Goal: Information Seeking & Learning: Learn about a topic

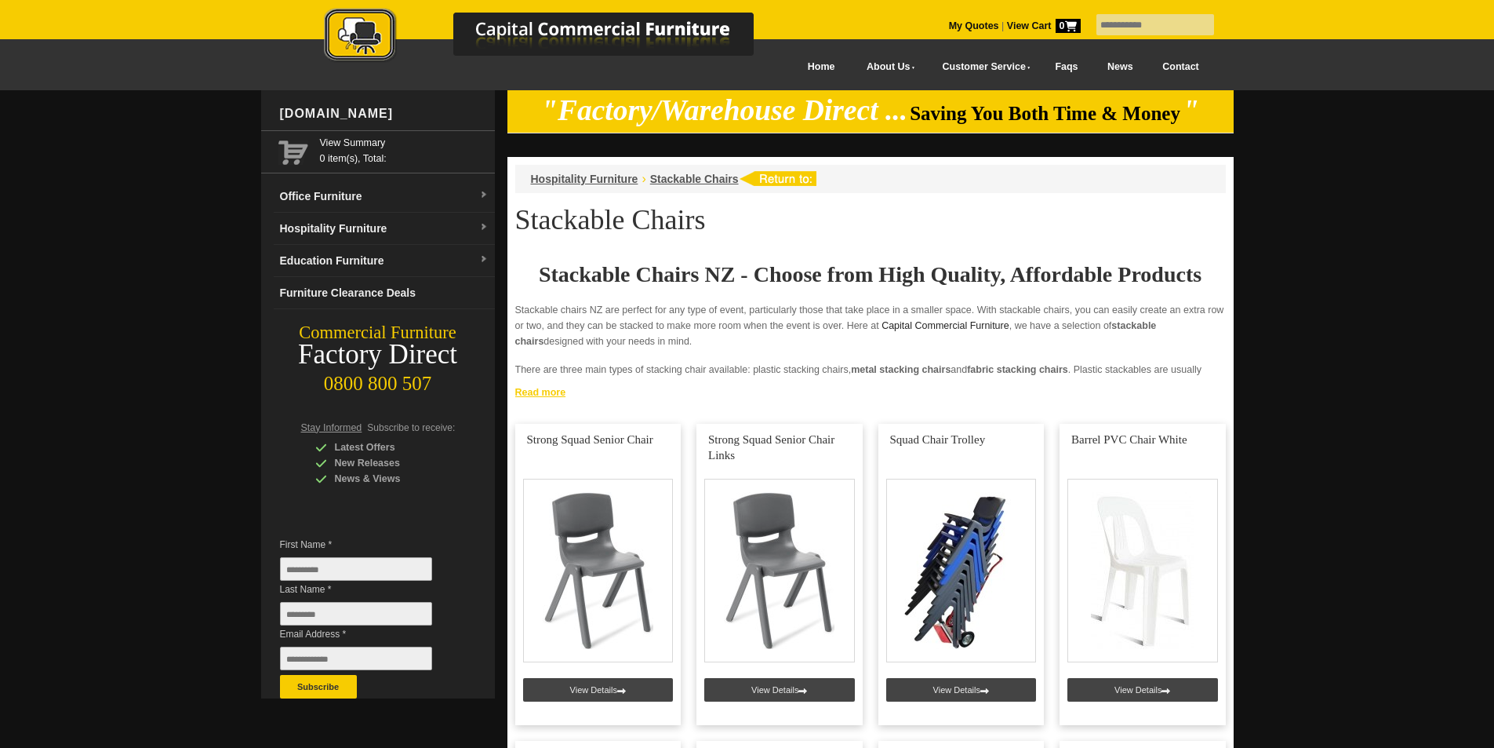
click at [549, 394] on link "Read more" at bounding box center [871, 390] width 726 height 20
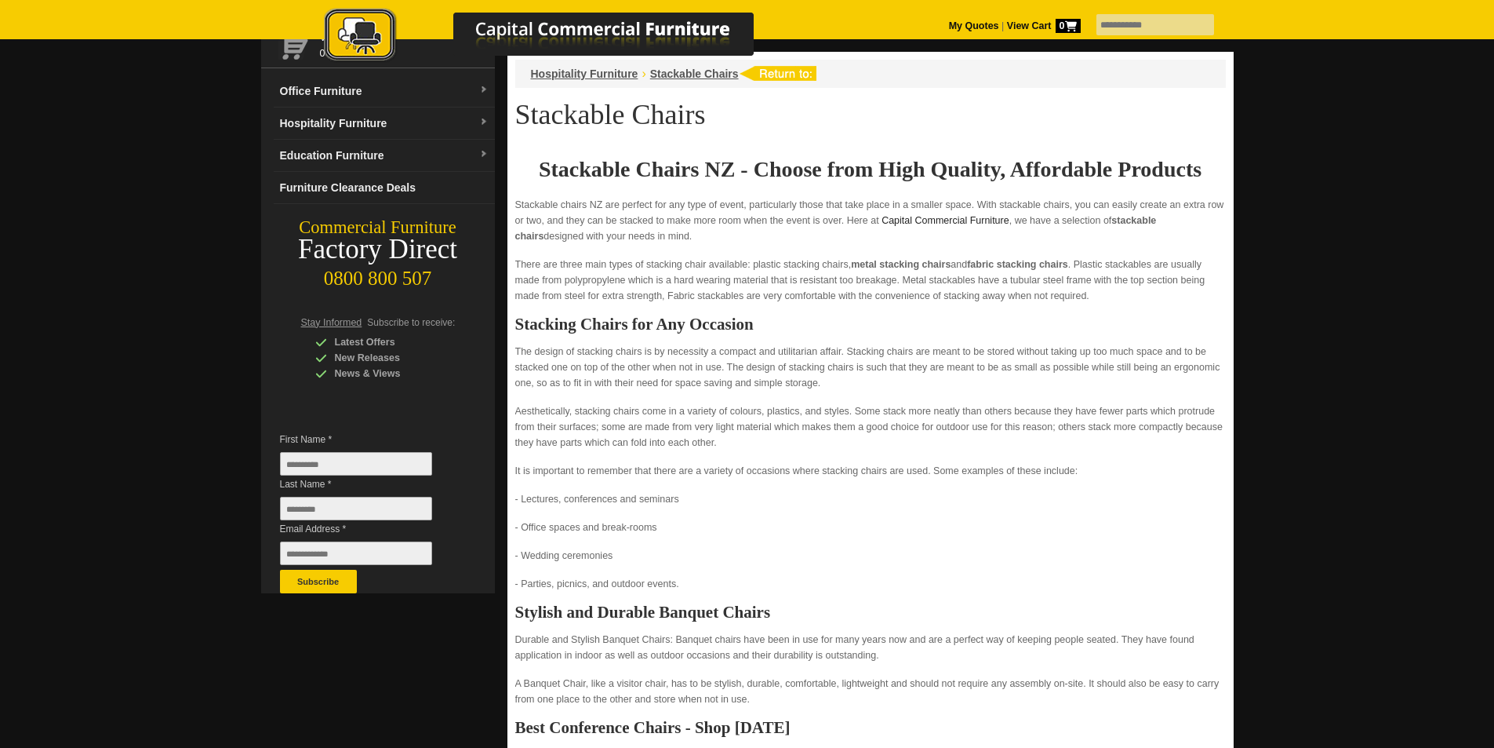
scroll to position [104, 0]
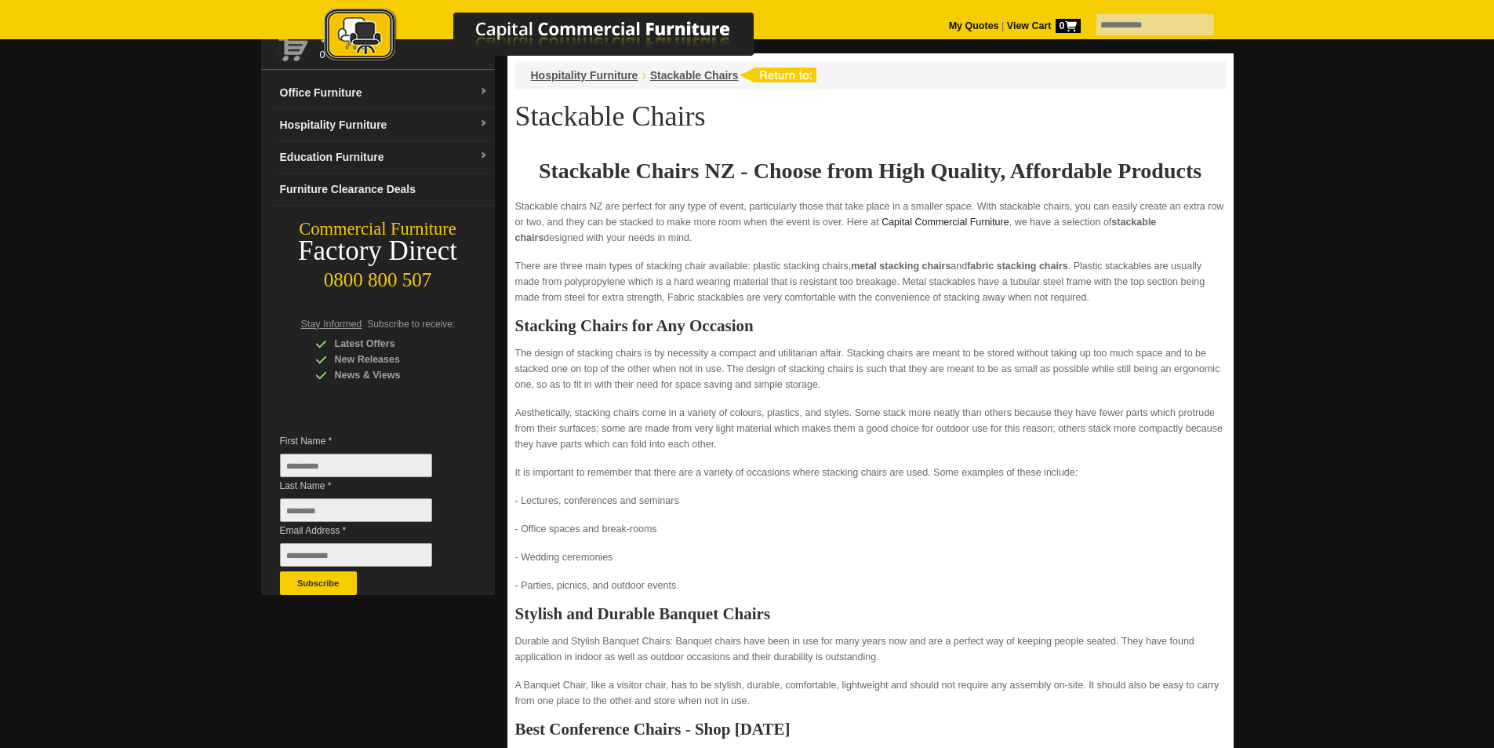
click at [1055, 427] on p "Aesthetically, stacking chairs come in a variety of colours, plastics, and styl…" at bounding box center [870, 428] width 711 height 47
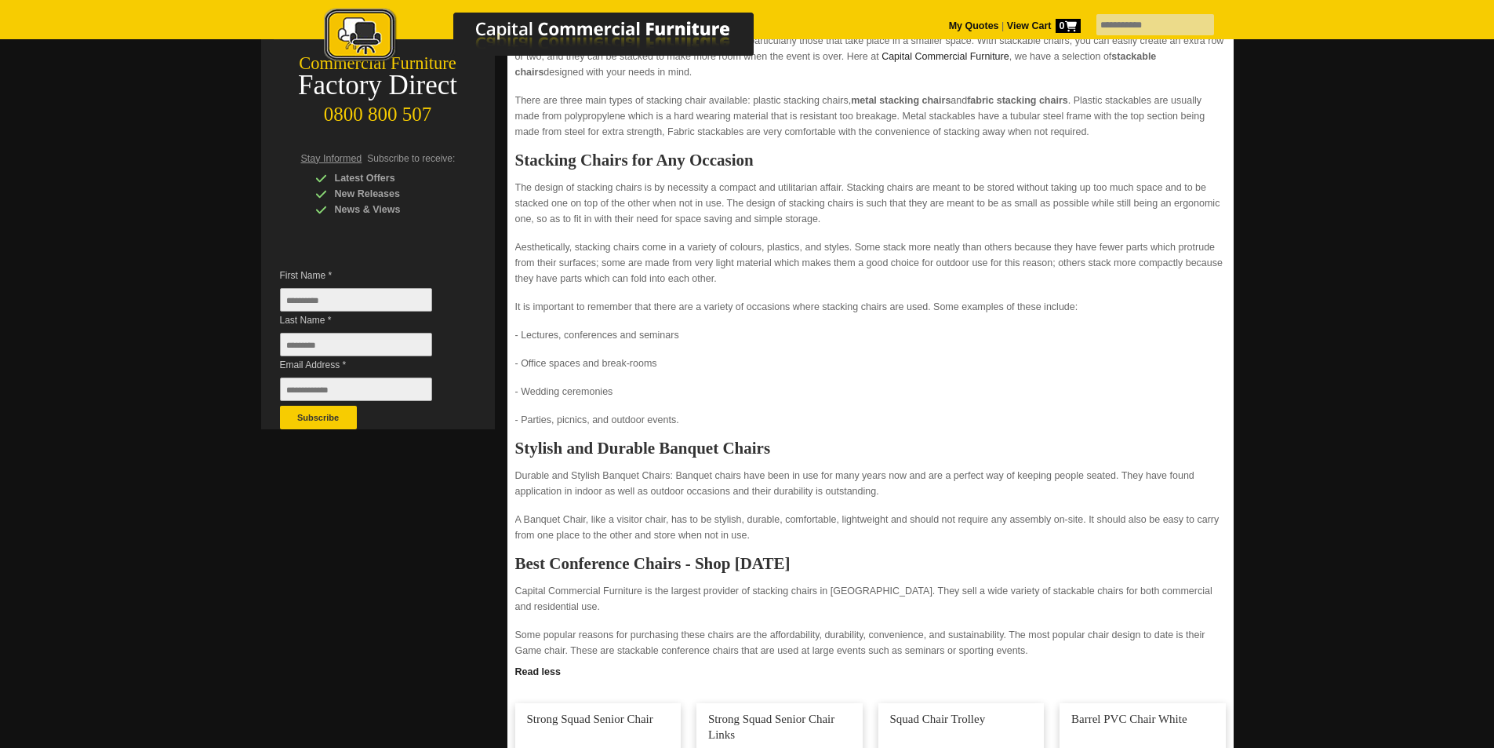
scroll to position [12, 0]
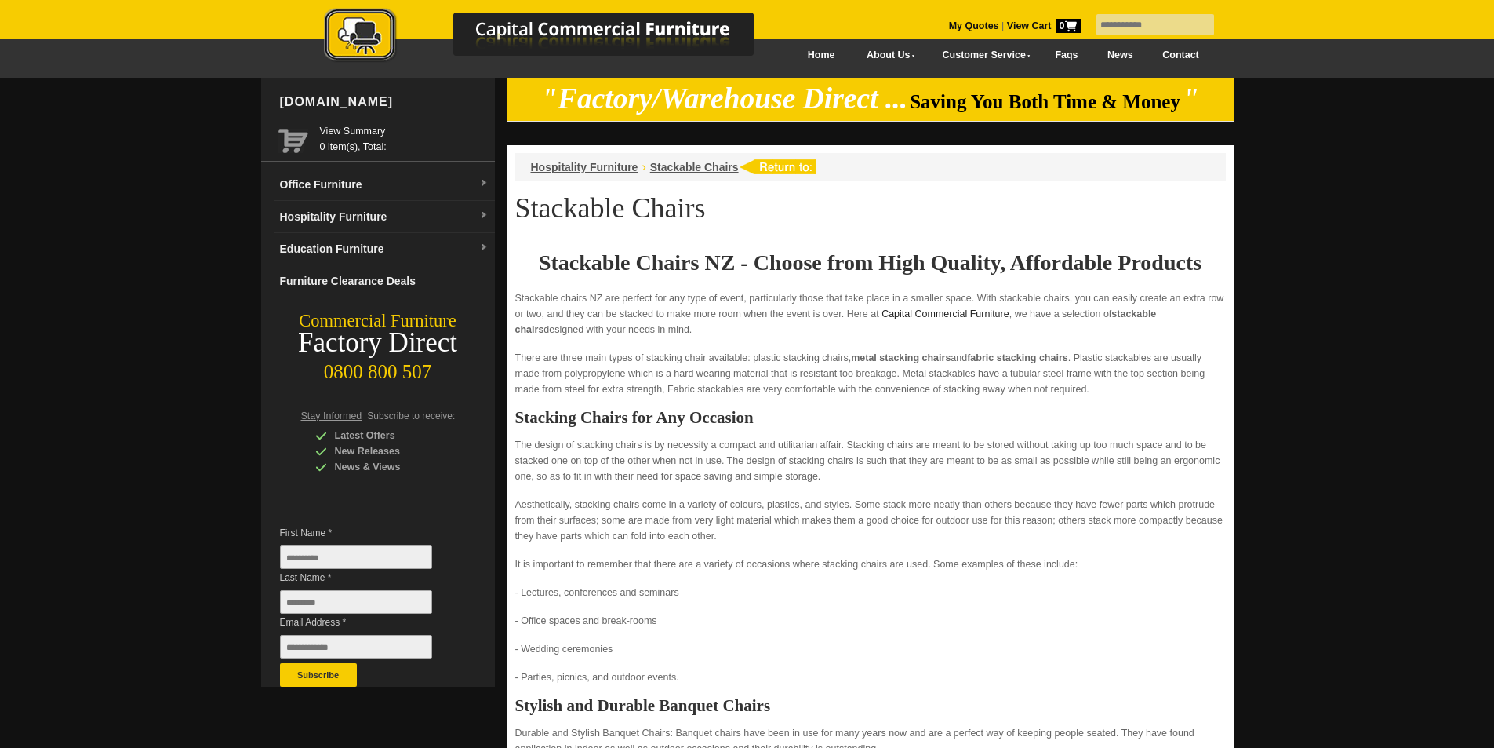
click at [737, 544] on p "Aesthetically, stacking chairs come in a variety of colours, plastics, and styl…" at bounding box center [870, 520] width 711 height 47
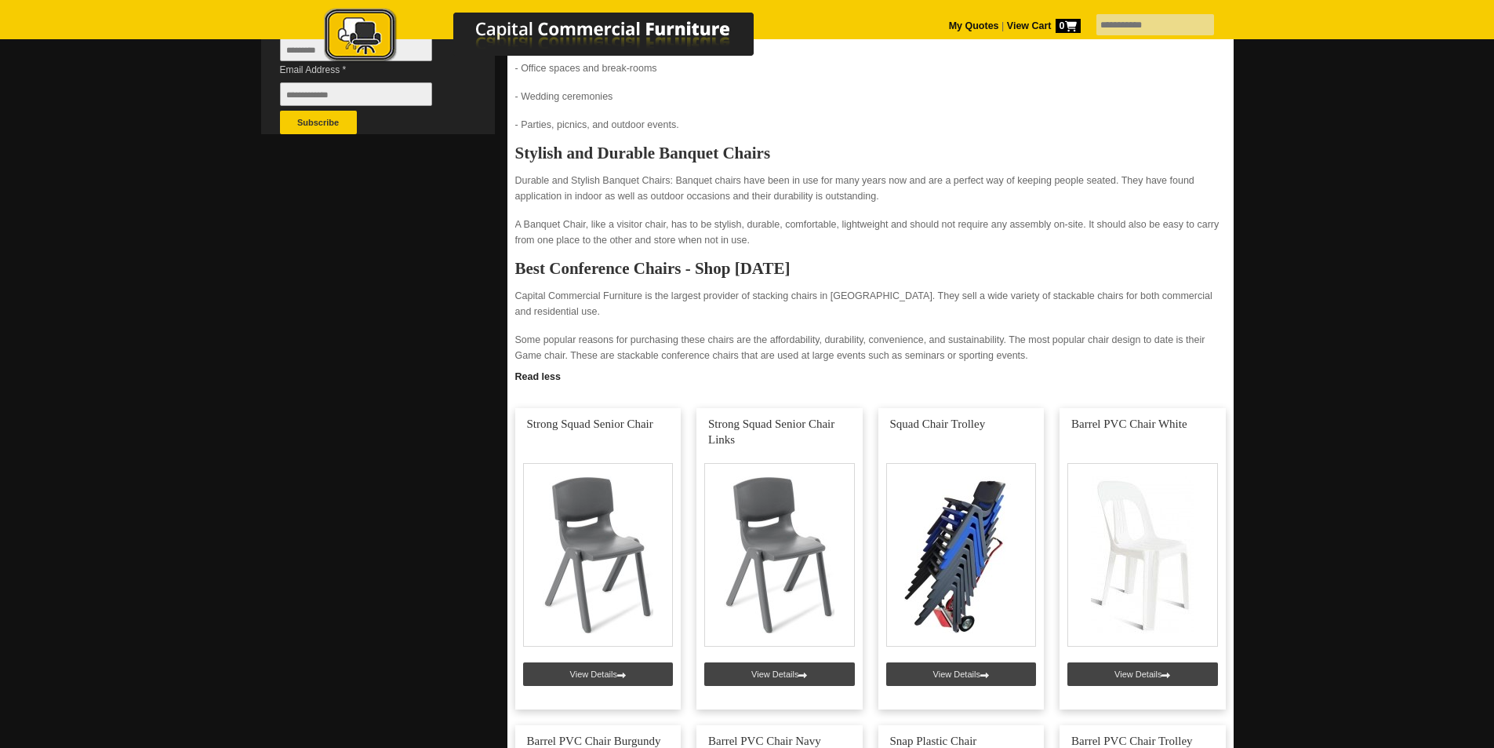
scroll to position [611, 0]
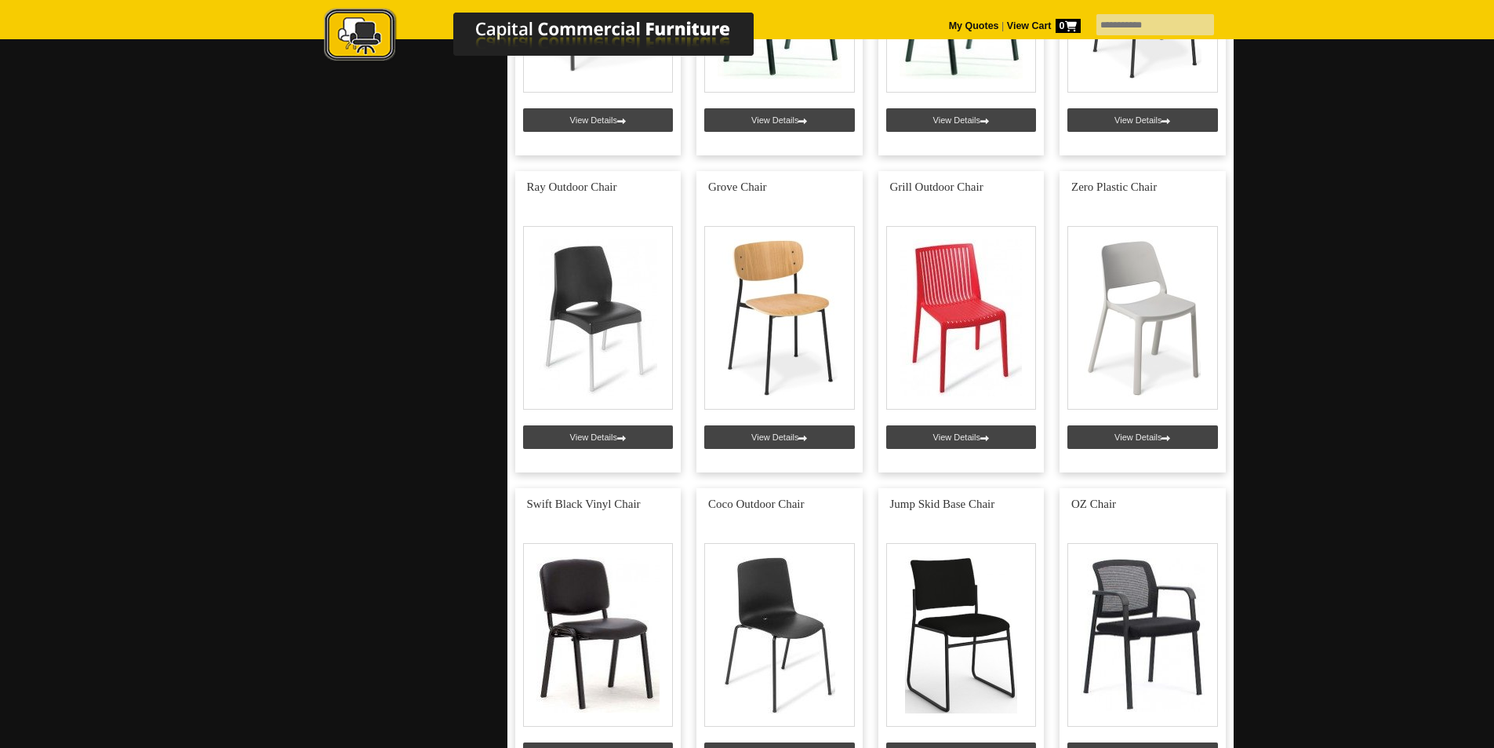
scroll to position [2506, 0]
